Goal: Task Accomplishment & Management: Use online tool/utility

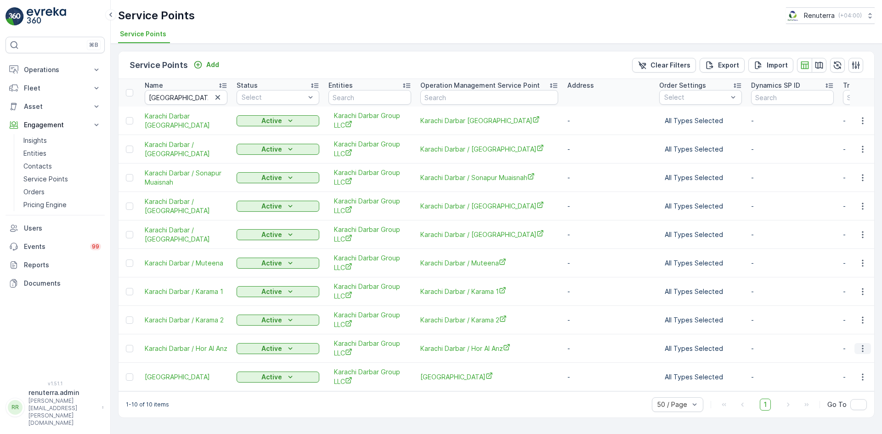
click at [870, 348] on button "button" at bounding box center [863, 348] width 17 height 11
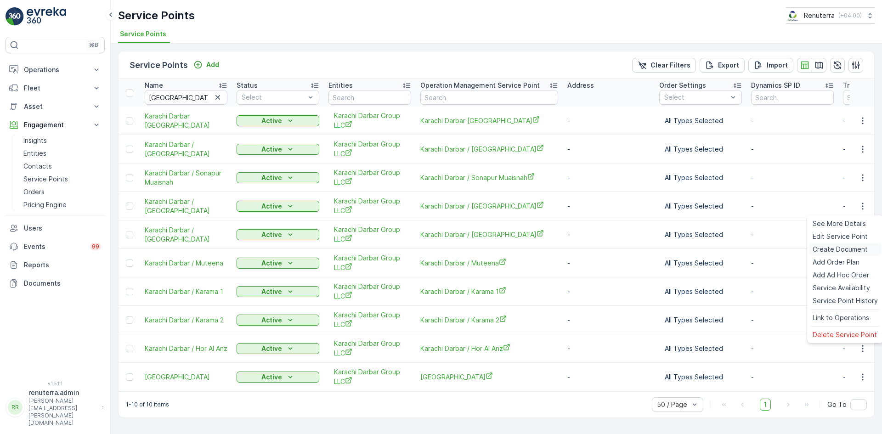
click at [829, 250] on span "Create Document" at bounding box center [840, 249] width 55 height 9
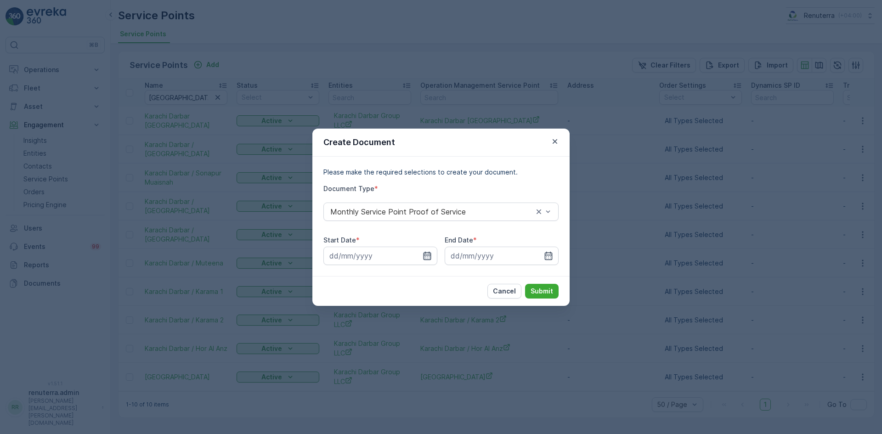
click at [430, 256] on icon "button" at bounding box center [427, 255] width 9 height 9
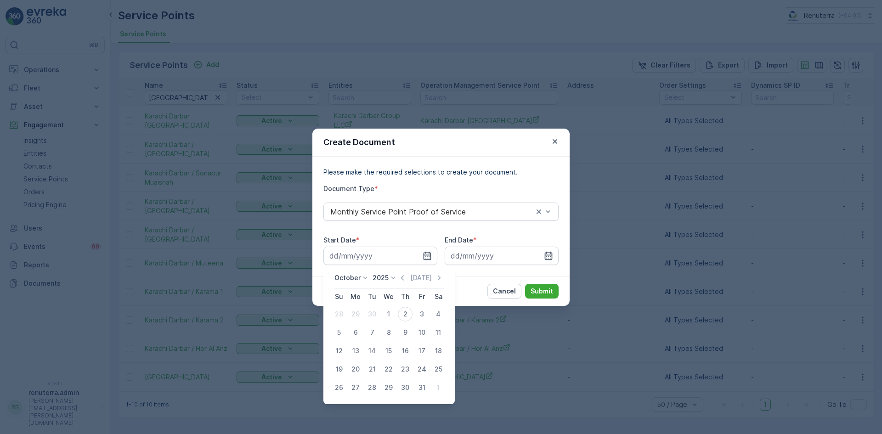
drag, startPoint x: 403, startPoint y: 274, endPoint x: 395, endPoint y: 292, distance: 19.6
click at [401, 275] on icon "button" at bounding box center [402, 277] width 9 height 9
drag, startPoint x: 358, startPoint y: 312, endPoint x: 363, endPoint y: 316, distance: 6.6
click at [358, 313] on div "1" at bounding box center [355, 314] width 15 height 15
type input "[DATE]"
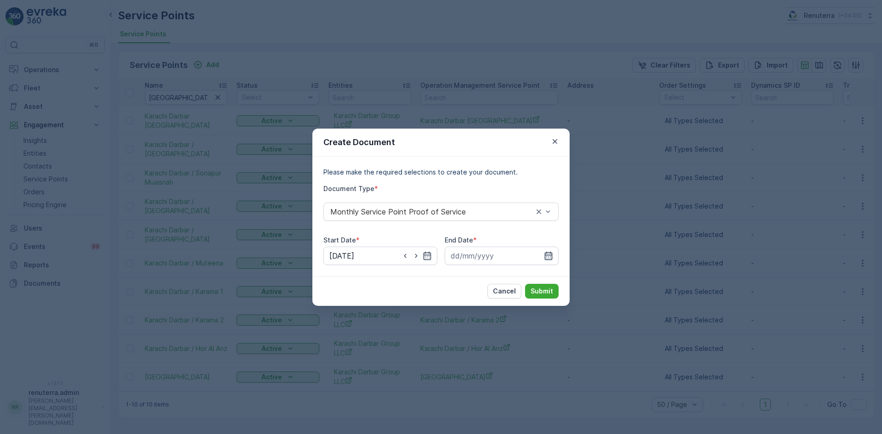
click at [551, 254] on icon "button" at bounding box center [548, 255] width 9 height 9
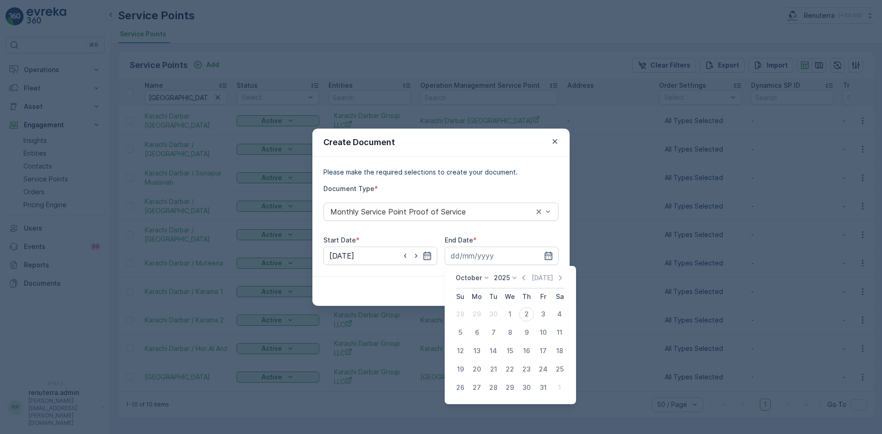
click at [524, 277] on icon "button" at bounding box center [523, 277] width 9 height 9
click at [497, 390] on div "30" at bounding box center [493, 387] width 15 height 15
type input "[DATE]"
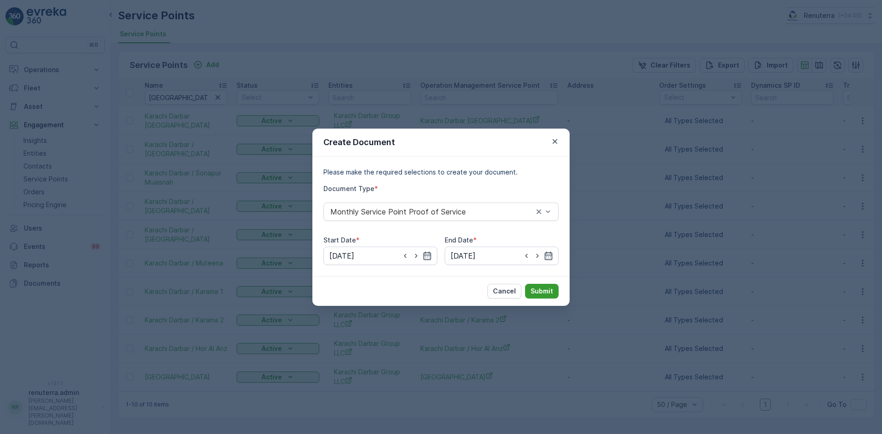
click at [547, 286] on button "Submit" at bounding box center [542, 291] width 34 height 15
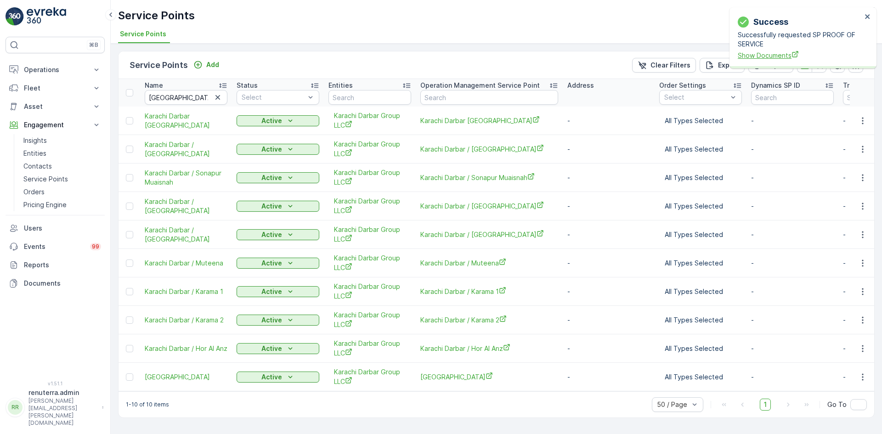
click at [770, 58] on span "Show Documents" at bounding box center [800, 56] width 124 height 10
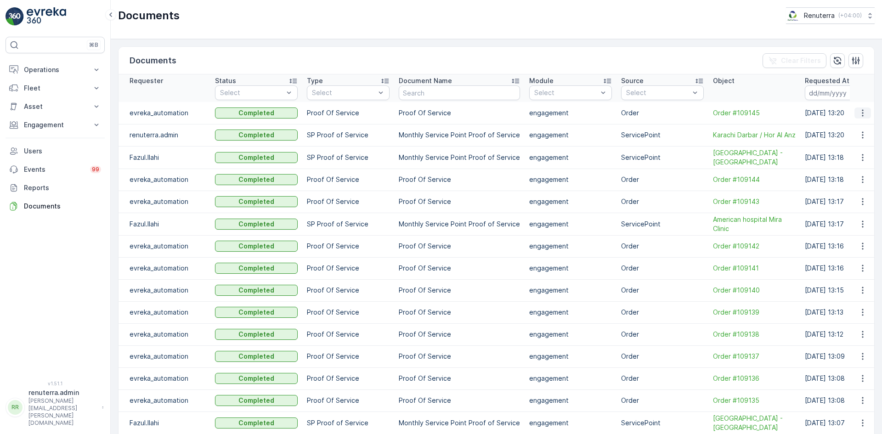
click at [863, 114] on button "button" at bounding box center [863, 113] width 17 height 11
click at [863, 137] on icon "button" at bounding box center [862, 135] width 9 height 9
click at [861, 148] on span "See Details" at bounding box center [860, 149] width 35 height 9
